Goal: Communication & Community: Answer question/provide support

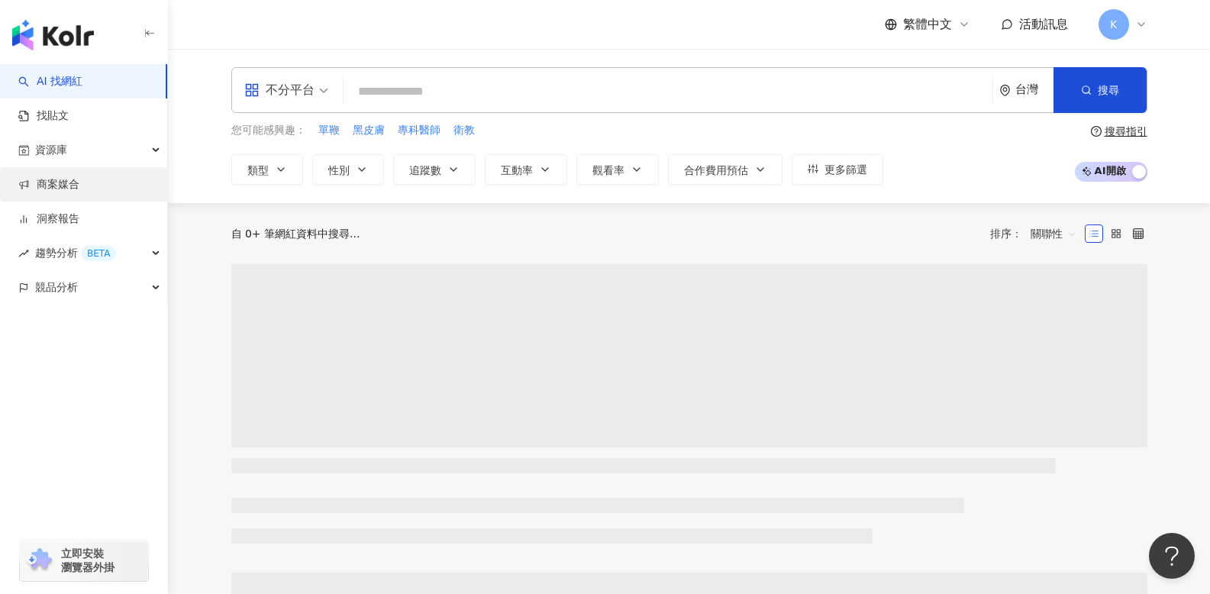
click at [77, 192] on link "商案媒合" at bounding box center [48, 184] width 61 height 15
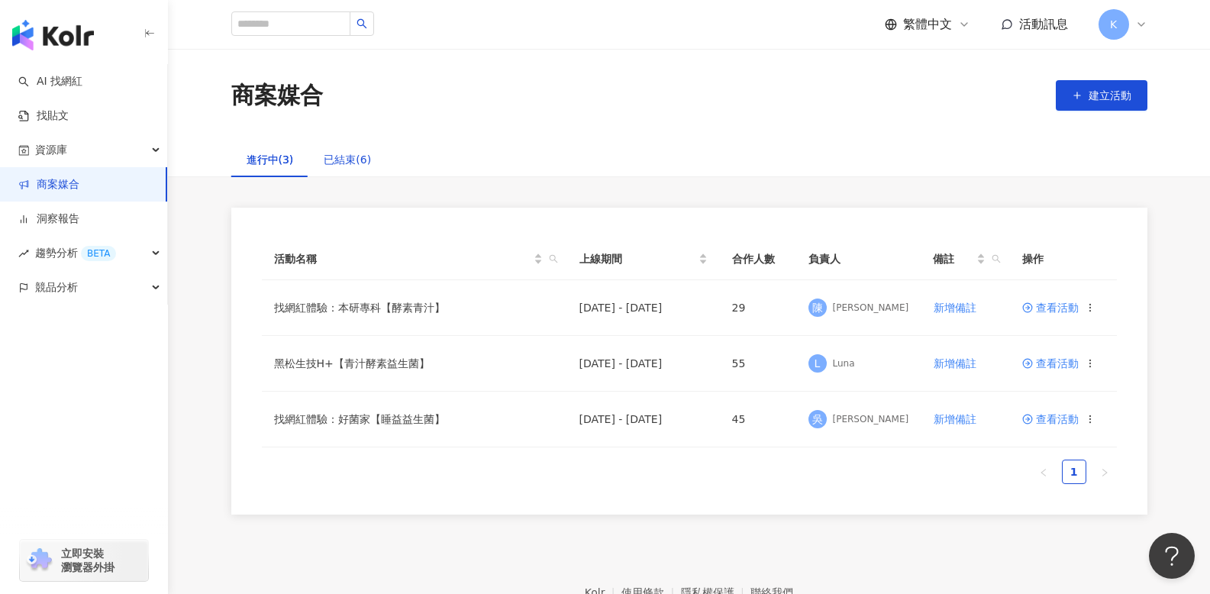
click at [344, 160] on div "已結束(6)" at bounding box center [347, 159] width 47 height 17
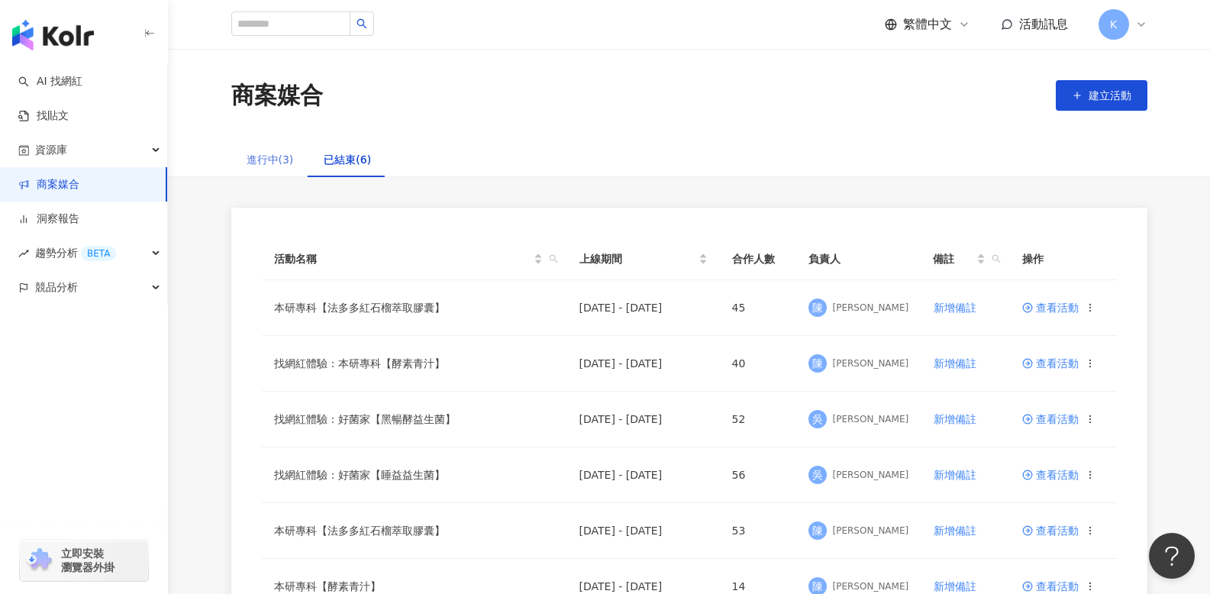
click at [272, 149] on div "進行中(3)" at bounding box center [270, 159] width 78 height 35
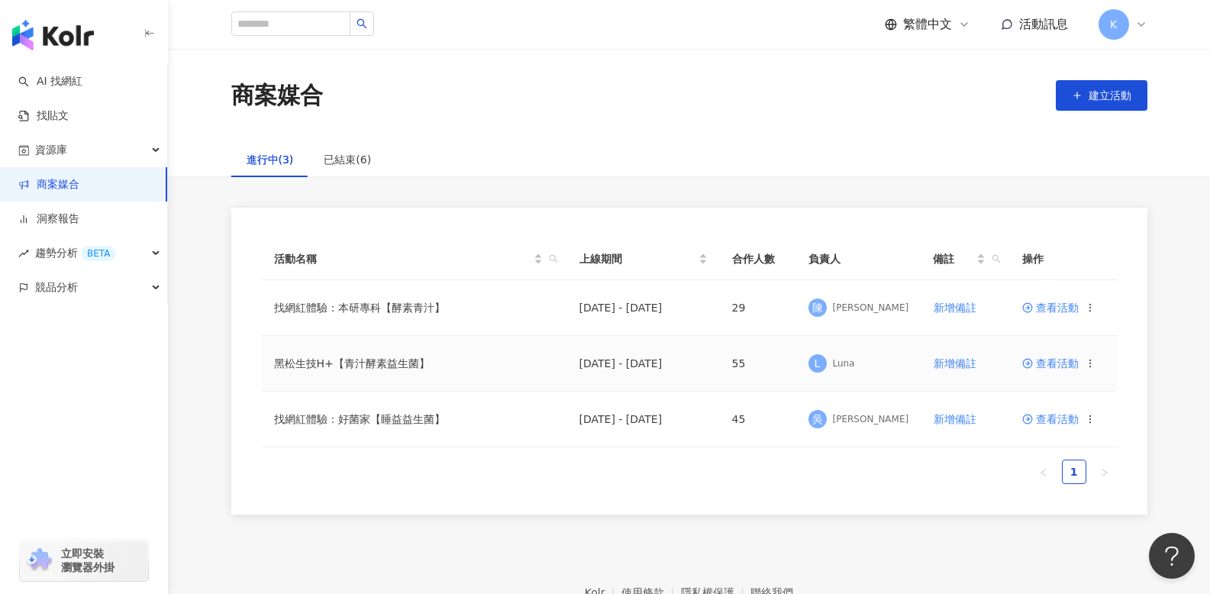
click at [1046, 362] on span "查看活動" at bounding box center [1050, 363] width 56 height 11
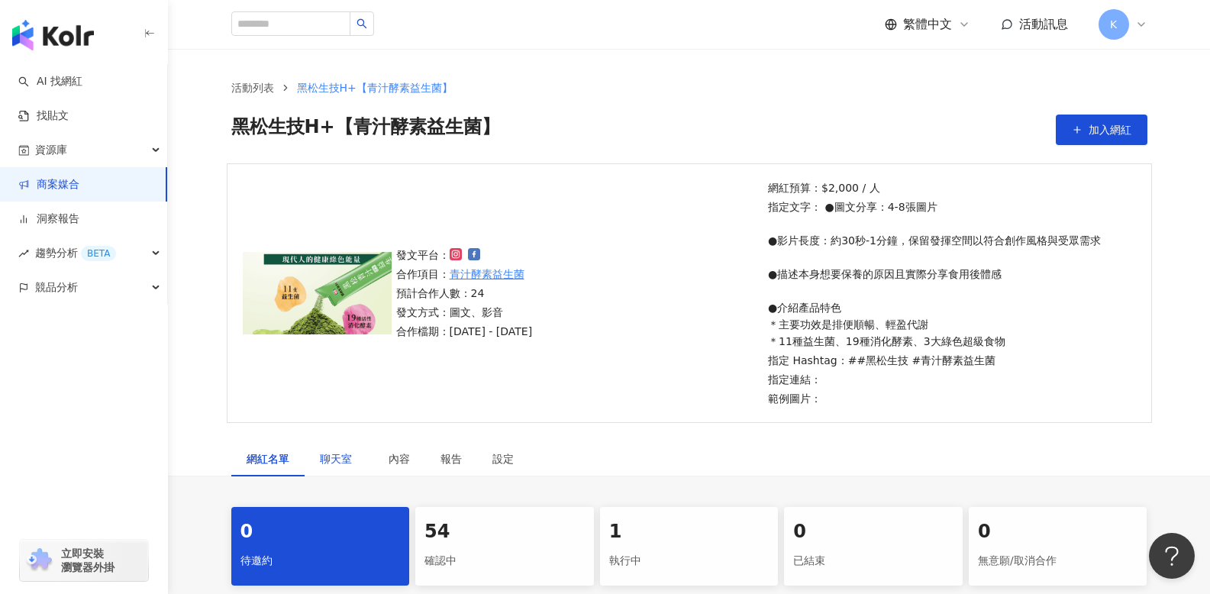
click at [339, 457] on span "聊天室" at bounding box center [339, 458] width 38 height 11
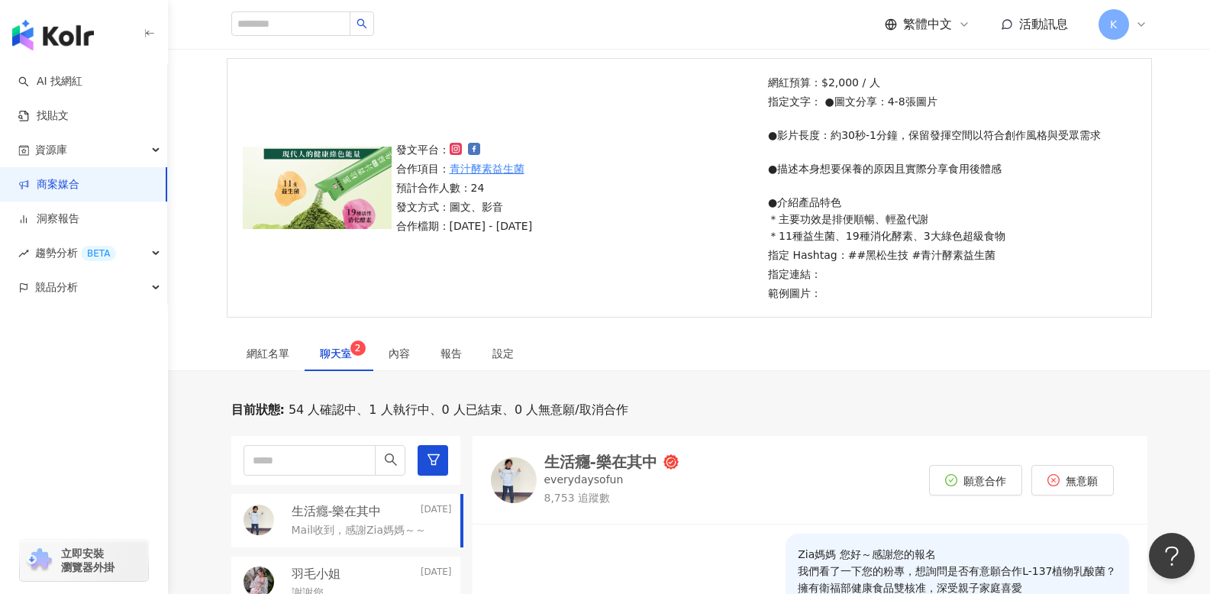
scroll to position [480, 0]
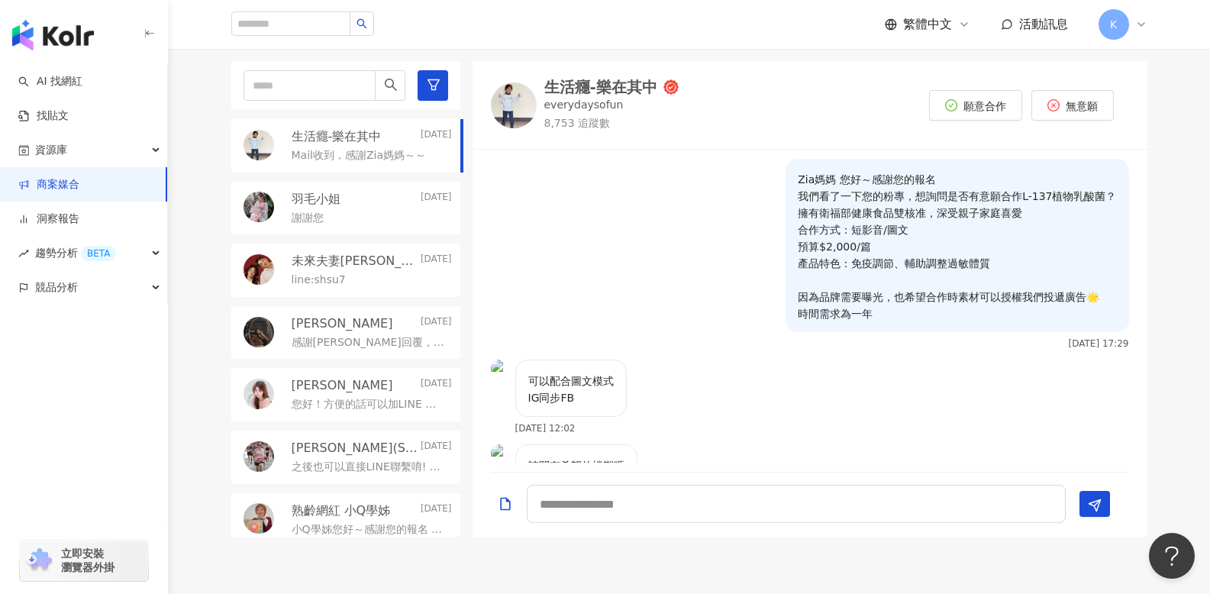
click at [855, 231] on p "Zia媽媽 您好～感謝您的報名 我們看了一下您的粉專，想詢問是否有意願合作L-137植物乳酸菌？ 擁有衛福部健康食品雙核准，深受親子家庭喜愛 合作方式：短影音…" at bounding box center [957, 246] width 318 height 151
click at [785, 192] on div "Zia媽媽 您好～感謝您的報名 我們看了一下您的粉專，想詢問是否有意願合作L-137植物乳酸菌？ 擁有衛福部健康食品雙核准，深受親子家庭喜愛 合作方式：短影音…" at bounding box center [956, 245] width 343 height 173
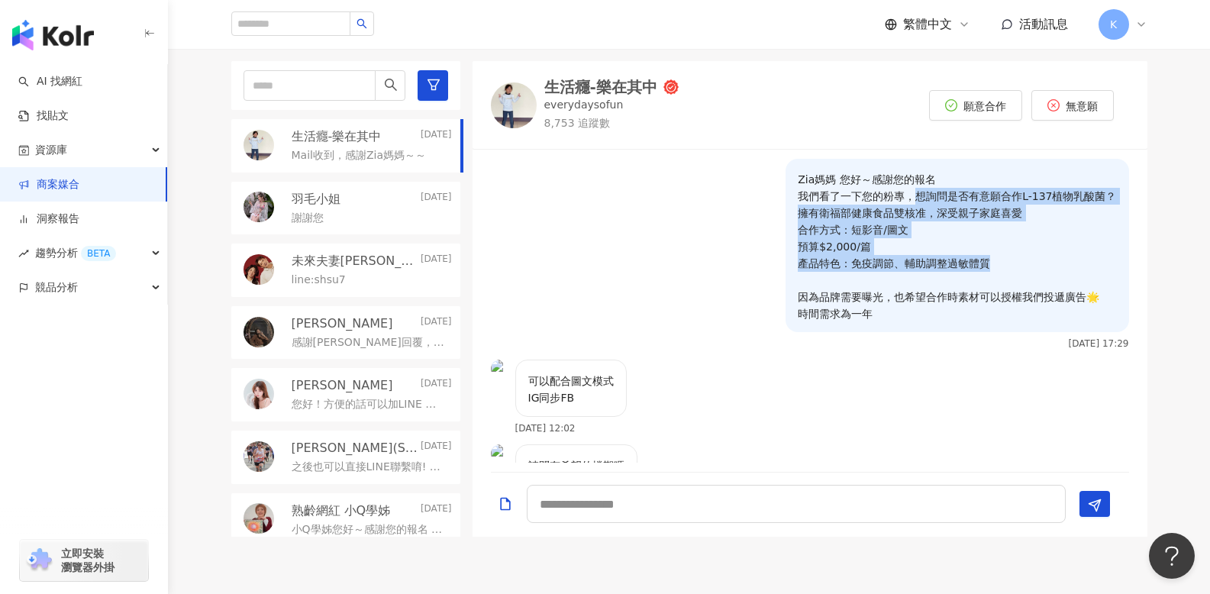
drag, startPoint x: 908, startPoint y: 193, endPoint x: 1003, endPoint y: 263, distance: 117.4
click at [1003, 263] on p "Zia媽媽 您好～感謝您的報名 我們看了一下您的粉專，想詢問是否有意願合作L-137植物乳酸菌？ 擁有衛福部健康食品雙核准，深受親子家庭喜愛 合作方式：短影音…" at bounding box center [957, 246] width 318 height 151
copy p "想詢問是否有意願合作L-137植物乳酸菌？ 擁有衛福部健康食品雙核准，深受親子家庭喜愛 合作方式：短影音/圖文 預算$2,000/篇 產品特色：免疫調節、輔助…"
